Goal: Task Accomplishment & Management: Use online tool/utility

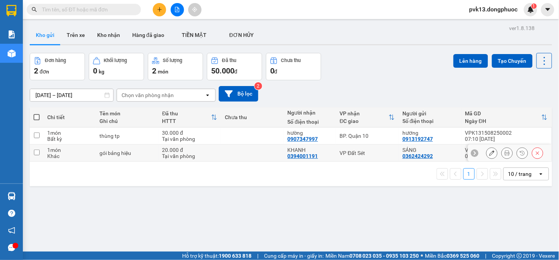
click at [224, 154] on td at bounding box center [252, 153] width 63 height 17
checkbox input "true"
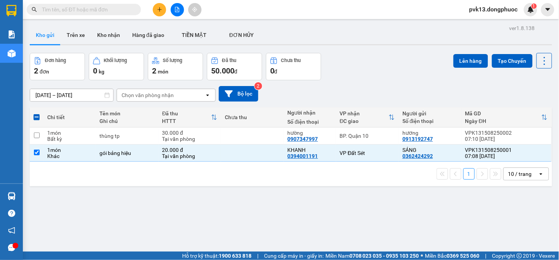
click at [463, 53] on div "Lên hàng Tạo Chuyến" at bounding box center [502, 61] width 99 height 16
click at [468, 61] on button "Lên hàng" at bounding box center [470, 61] width 35 height 14
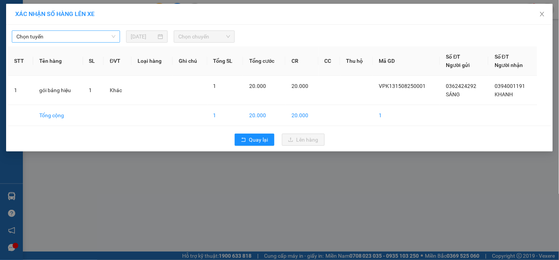
click at [76, 38] on span "Chọn tuyến" at bounding box center [65, 36] width 99 height 11
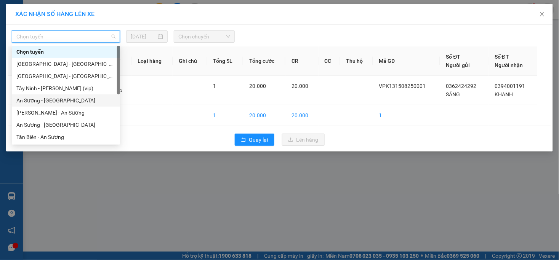
scroll to position [109, 0]
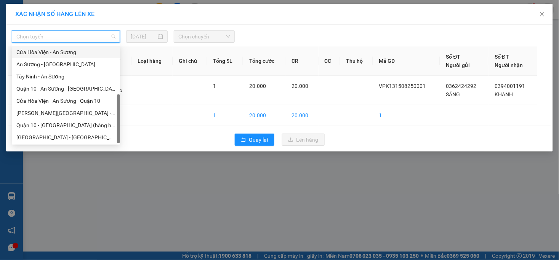
click at [63, 52] on div "Cửa Hòa Viện - An Sương" at bounding box center [65, 52] width 99 height 8
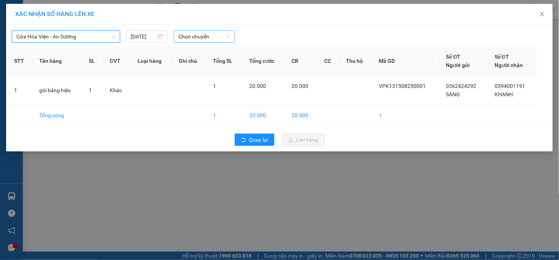
click at [218, 31] on span "Chọn chuyến" at bounding box center [203, 36] width 51 height 11
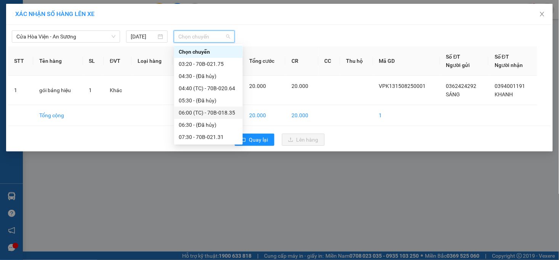
scroll to position [42, 0]
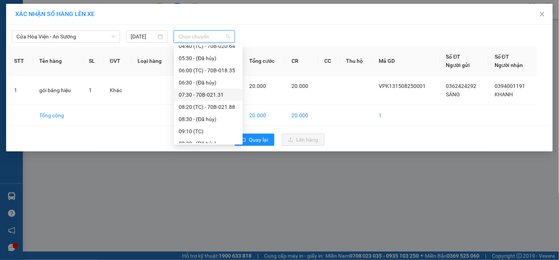
click at [213, 98] on div "07:30 - 70B-021.31" at bounding box center [208, 95] width 59 height 8
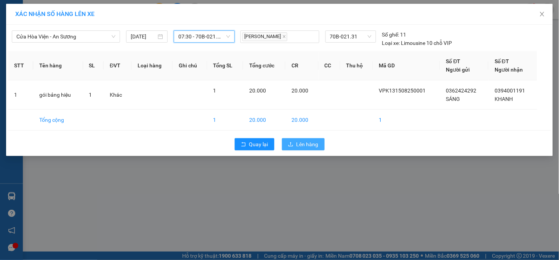
click at [303, 141] on span "Lên hàng" at bounding box center [307, 144] width 22 height 8
